Goal: Find specific page/section: Find specific page/section

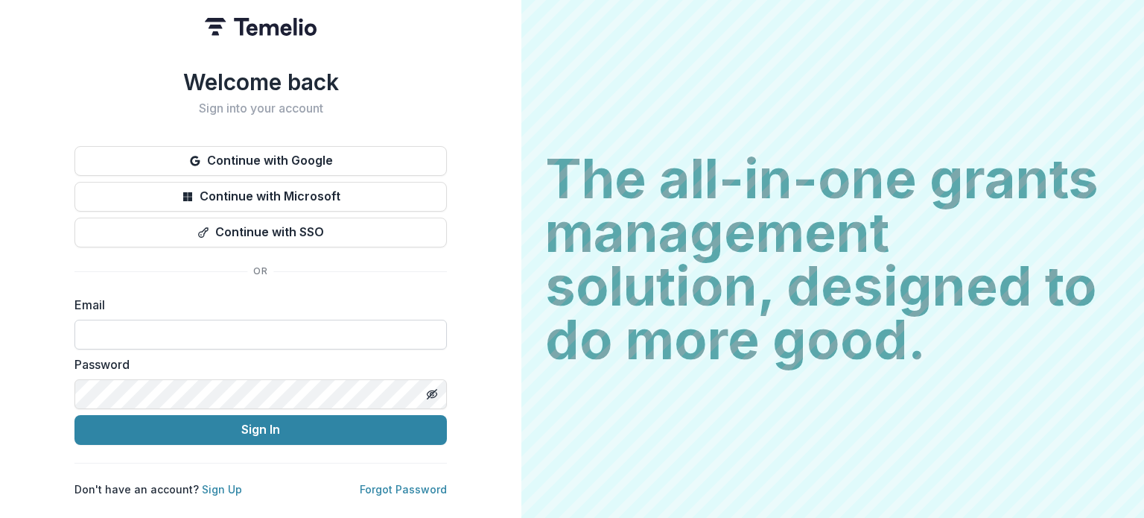
click at [124, 324] on input at bounding box center [260, 335] width 372 height 30
type input "**********"
click at [74, 415] on button "Sign In" at bounding box center [260, 430] width 372 height 30
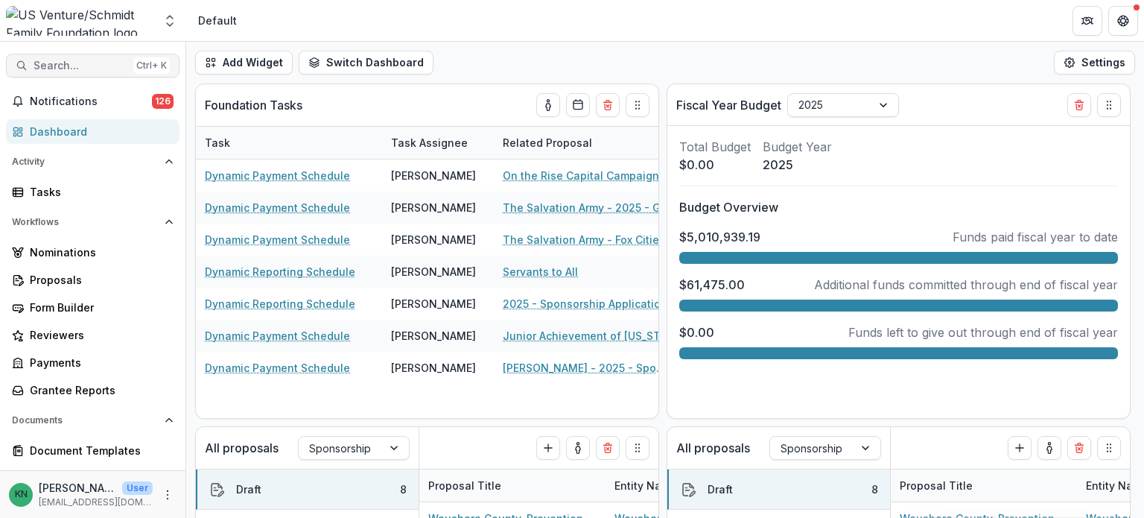
click at [72, 60] on span "Search..." at bounding box center [81, 66] width 94 height 13
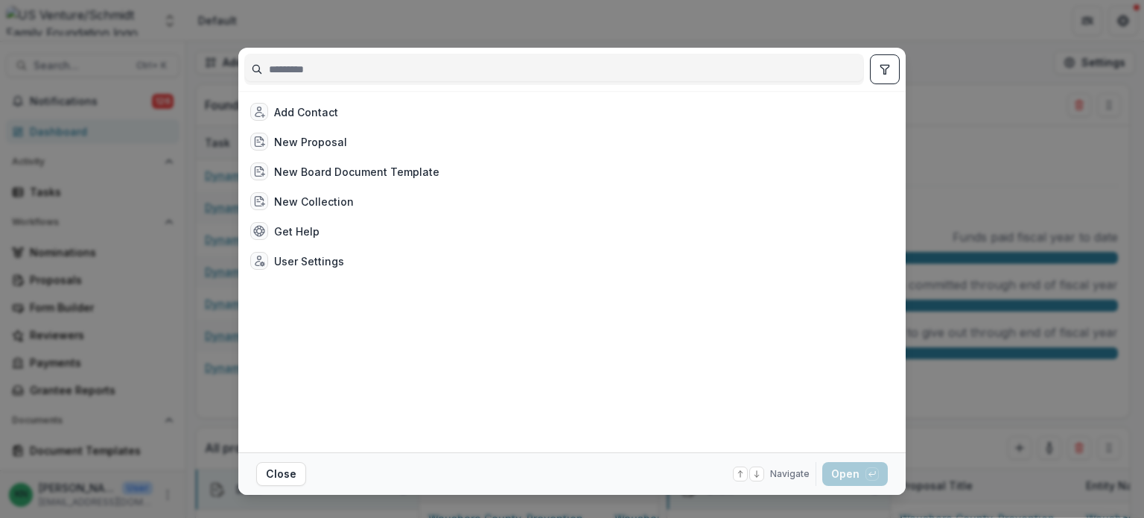
click at [302, 69] on input at bounding box center [554, 69] width 618 height 24
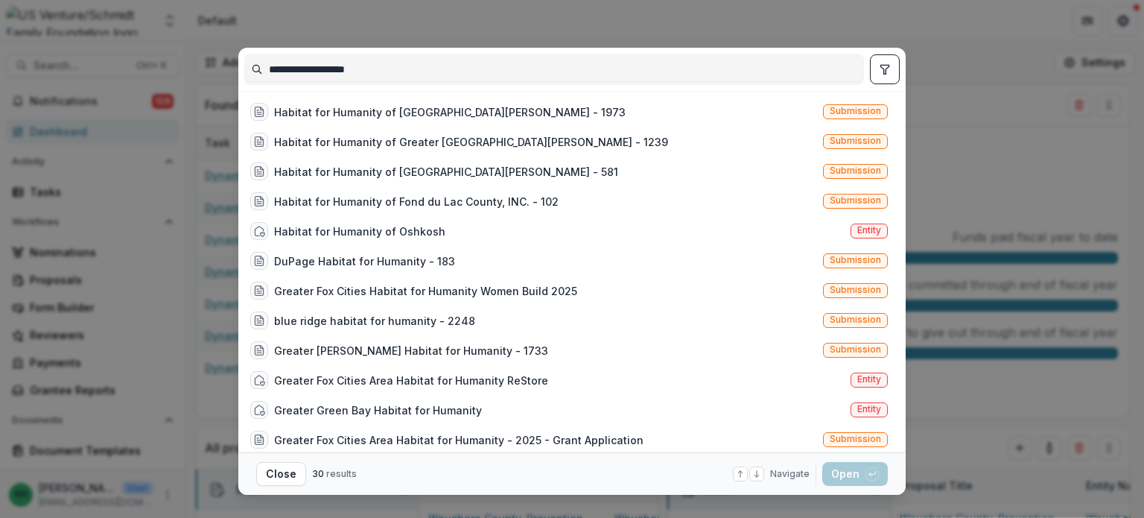
type input "**********"
click at [778, 17] on div "**********" at bounding box center [572, 259] width 1144 height 518
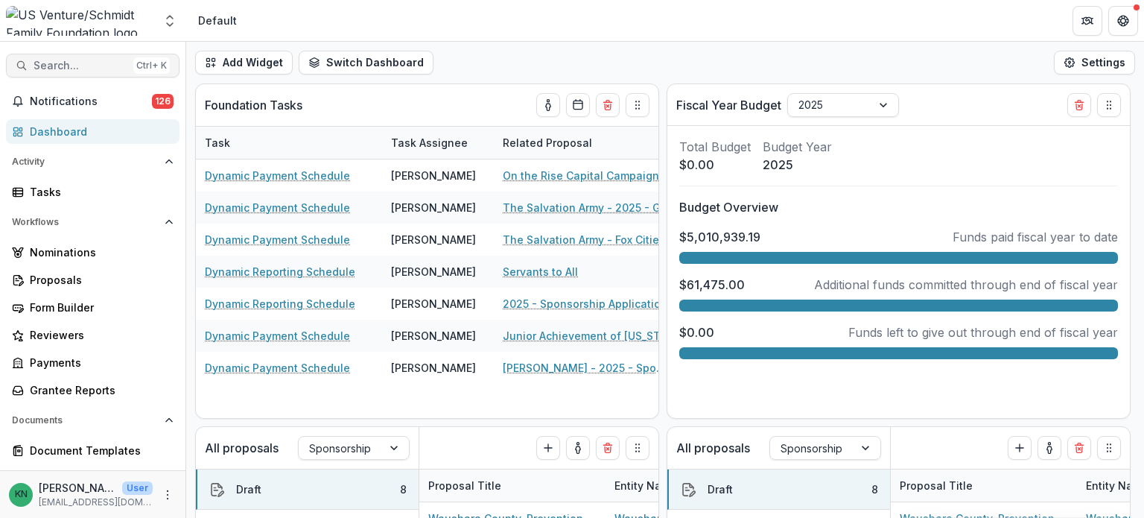
click at [34, 65] on span "Search..." at bounding box center [81, 66] width 94 height 13
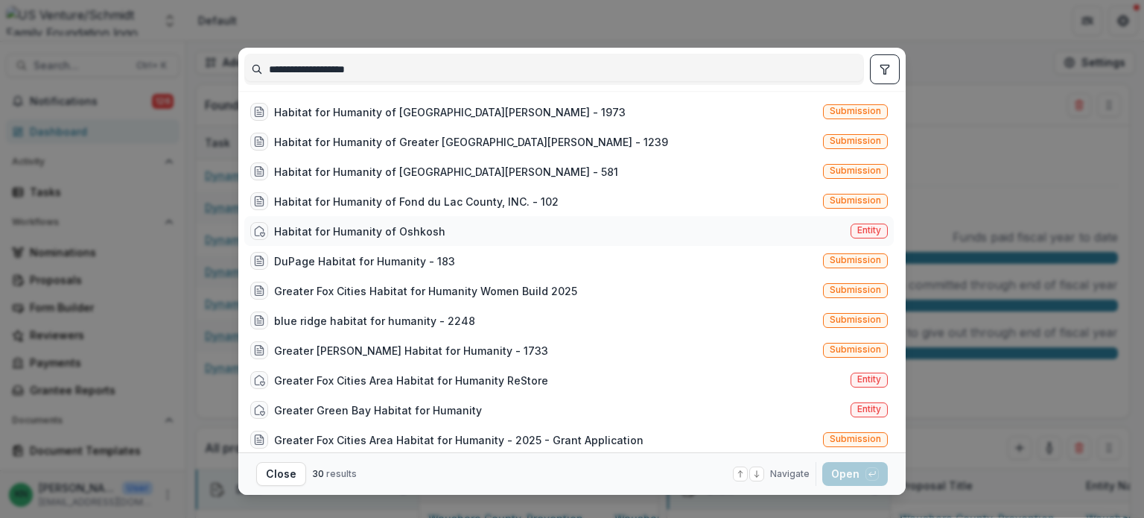
click at [352, 225] on div "Habitat for Humanity of Oshkosh" at bounding box center [359, 231] width 171 height 16
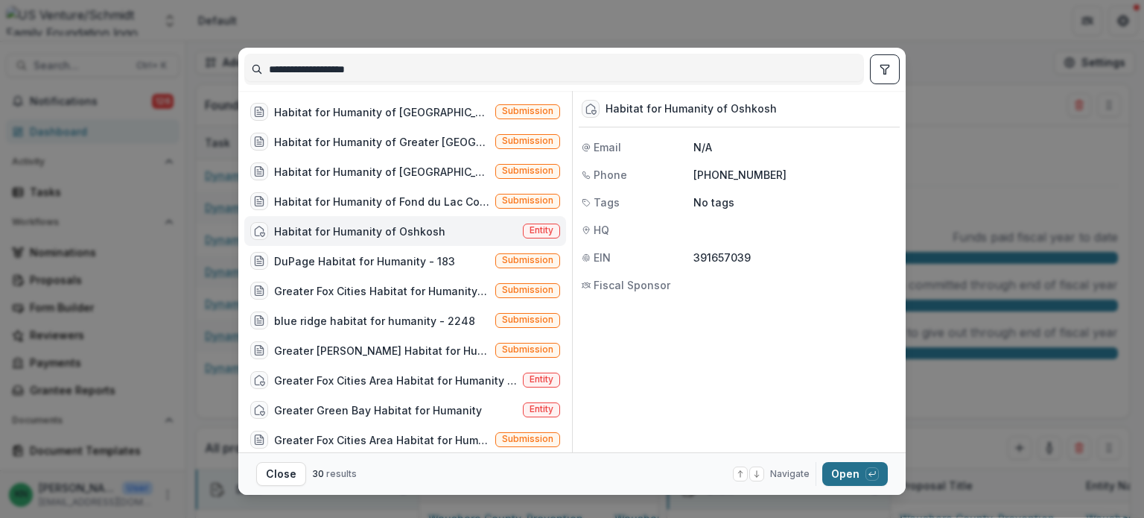
click at [843, 474] on button "Open with enter key" at bounding box center [855, 474] width 66 height 24
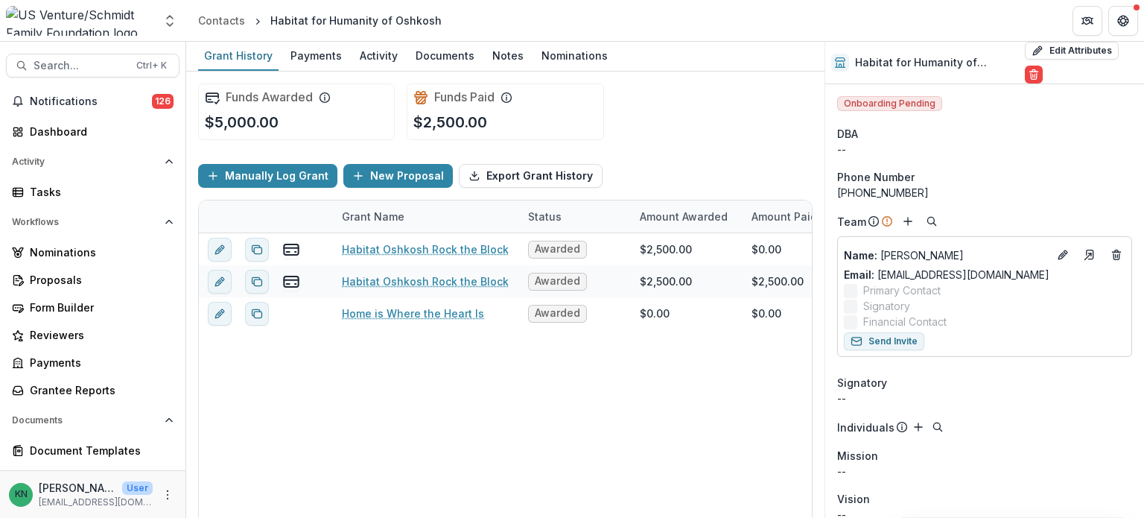
click at [819, 486] on div "Funds Awarded $5,000.00 Funds Paid $2,500.00 Manually Log Grant New Proposal Ex…" at bounding box center [505, 295] width 638 height 446
click at [471, 517] on div at bounding box center [348, 520] width 297 height 4
click at [466, 517] on div at bounding box center [348, 520] width 297 height 4
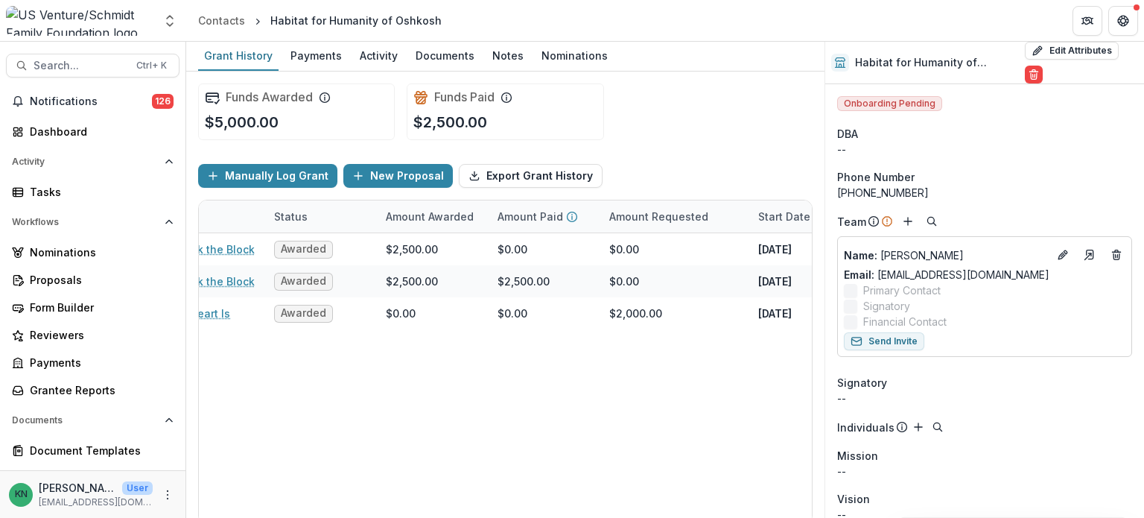
scroll to position [0, 275]
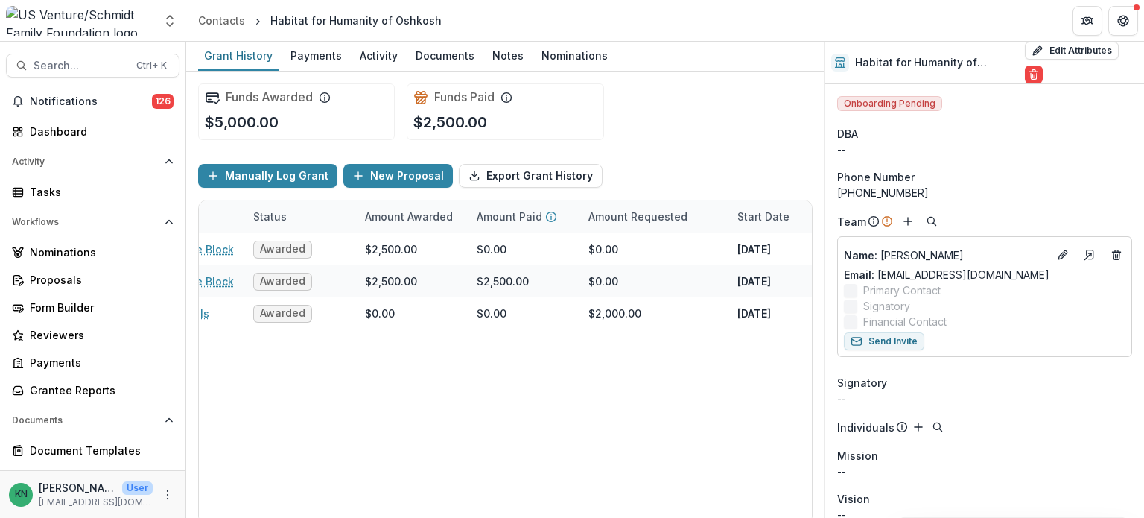
drag, startPoint x: 455, startPoint y: 516, endPoint x: 588, endPoint y: 507, distance: 133.6
click at [498, 517] on div at bounding box center [348, 520] width 297 height 4
click at [588, 507] on div "Habitat Oshkosh Rock the Block Awarded $2,500.00 $0.00 $0.00 [DATE] [DATE] $2,5…" at bounding box center [549, 378] width 1251 height 290
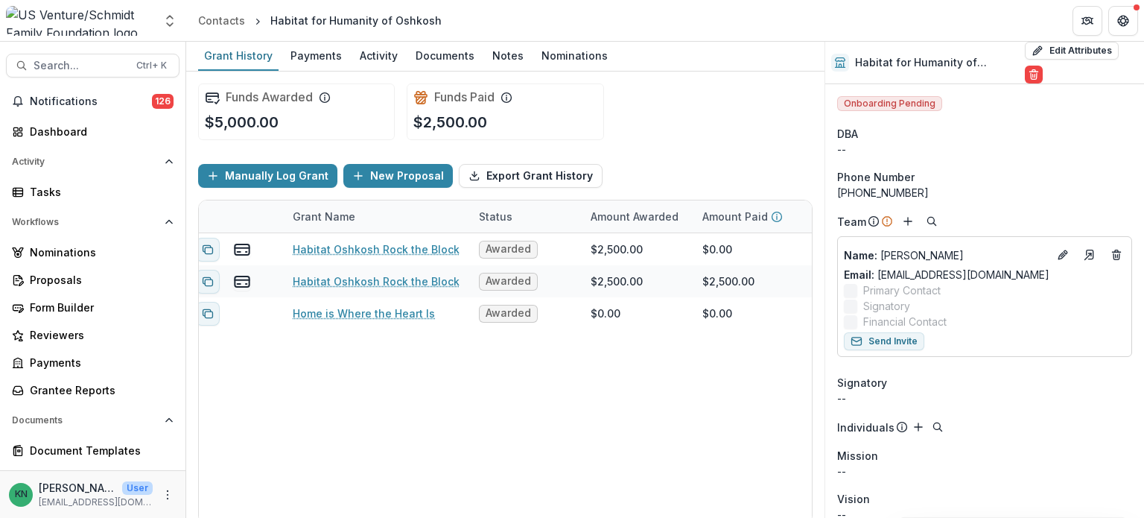
scroll to position [0, 0]
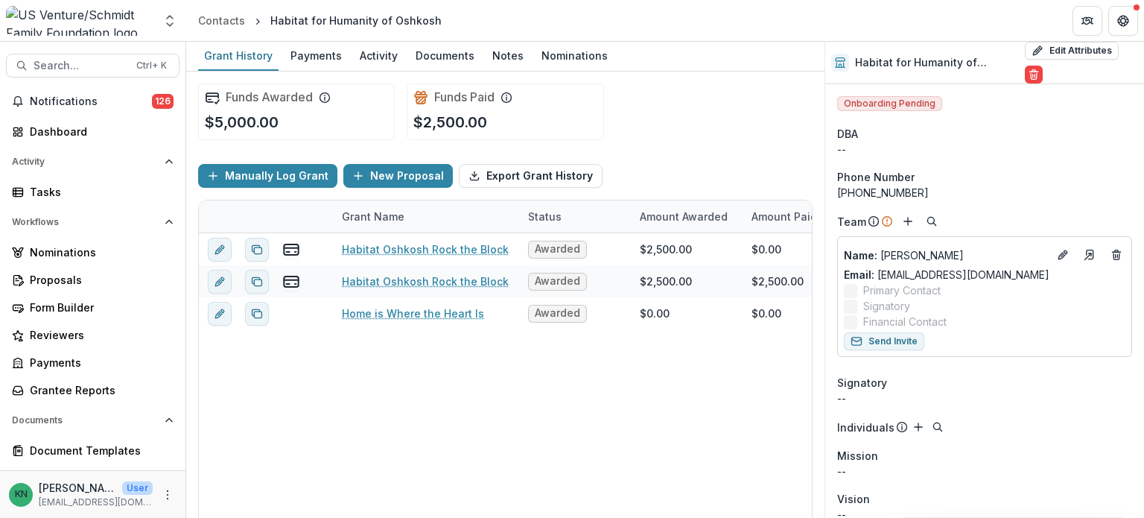
drag, startPoint x: 559, startPoint y: 516, endPoint x: 346, endPoint y: 545, distance: 215.0
click at [346, 517] on div at bounding box center [348, 520] width 297 height 4
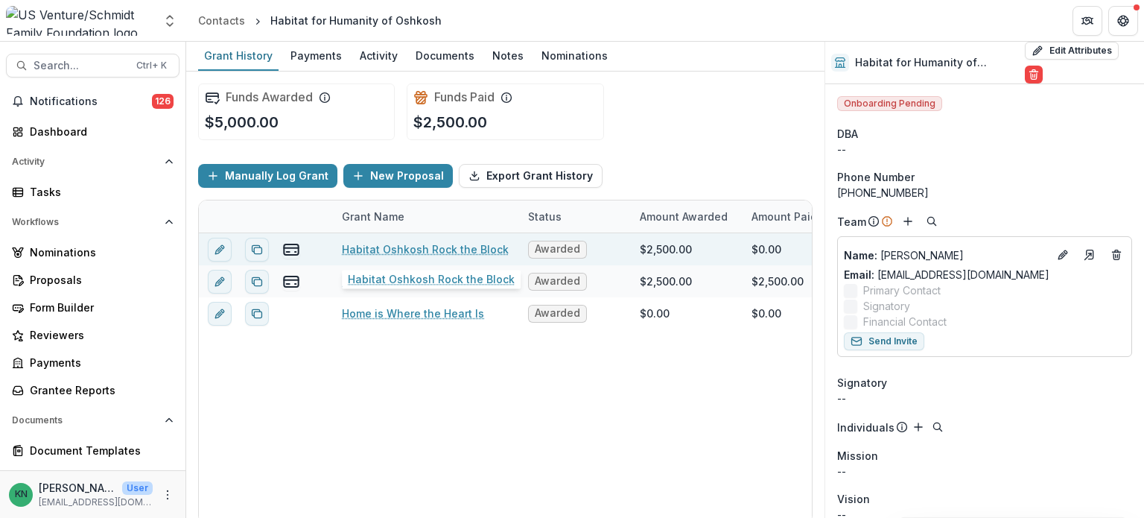
click at [453, 241] on link "Habitat Oshkosh Rock the Block" at bounding box center [425, 249] width 167 height 16
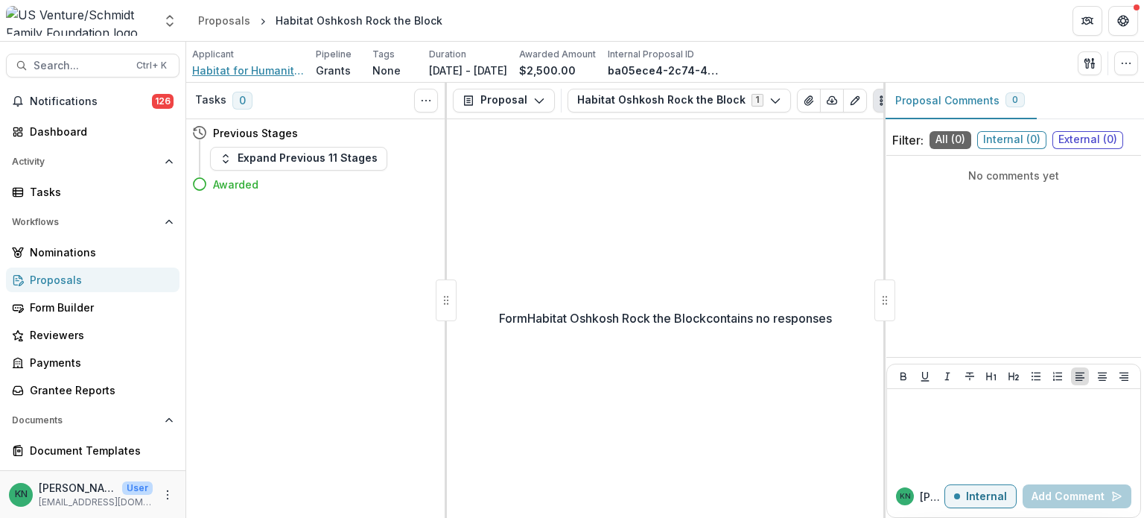
click at [240, 70] on span "Habitat for Humanity of Oshkosh" at bounding box center [248, 71] width 112 height 16
